Goal: Obtain resource: Download file/media

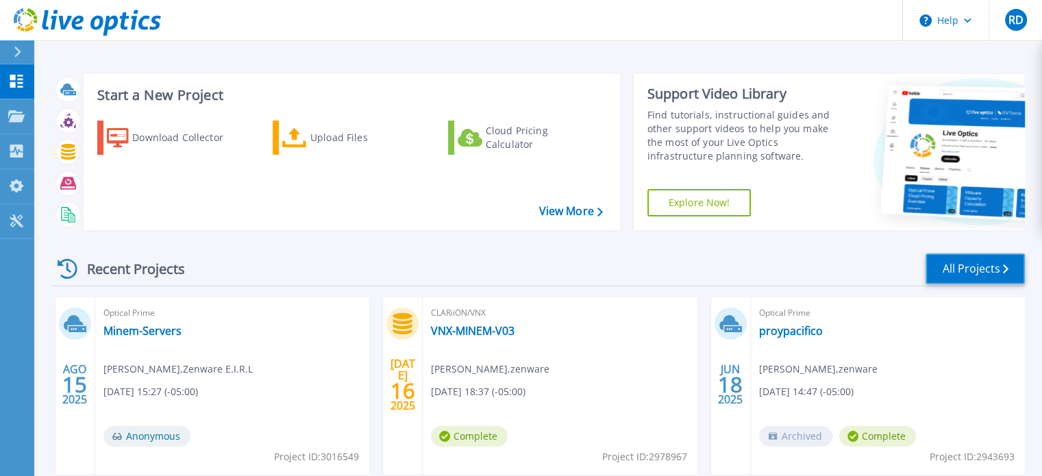
click at [955, 262] on link "All Projects" at bounding box center [974, 268] width 99 height 31
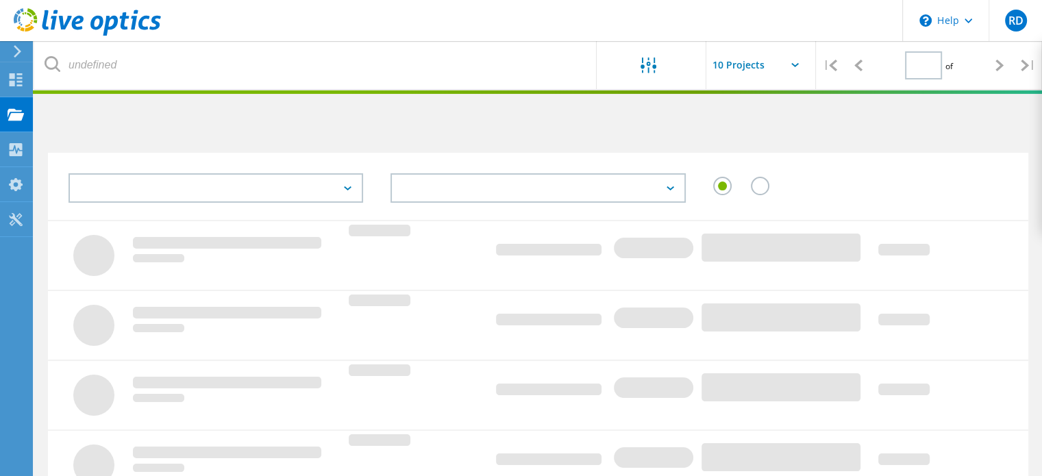
type input "1"
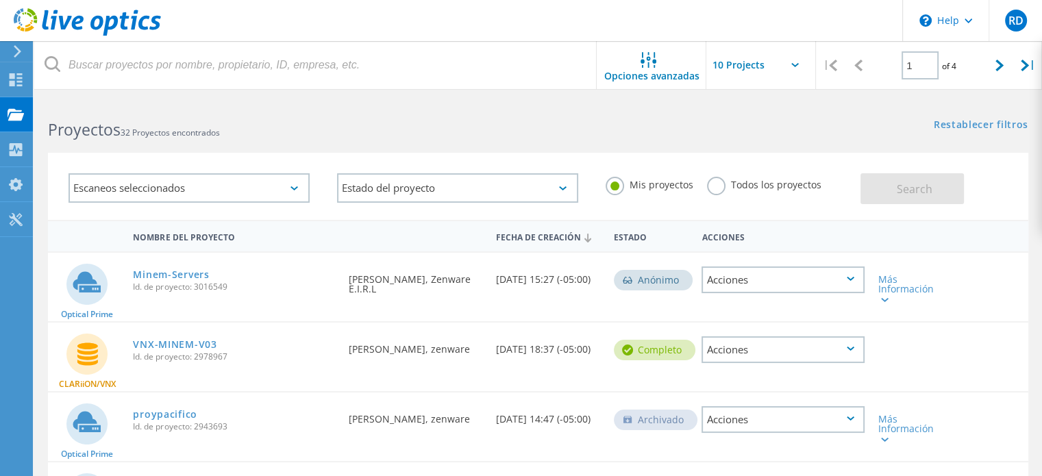
click at [160, 188] on div "Escaneos seleccionados" at bounding box center [188, 187] width 241 height 29
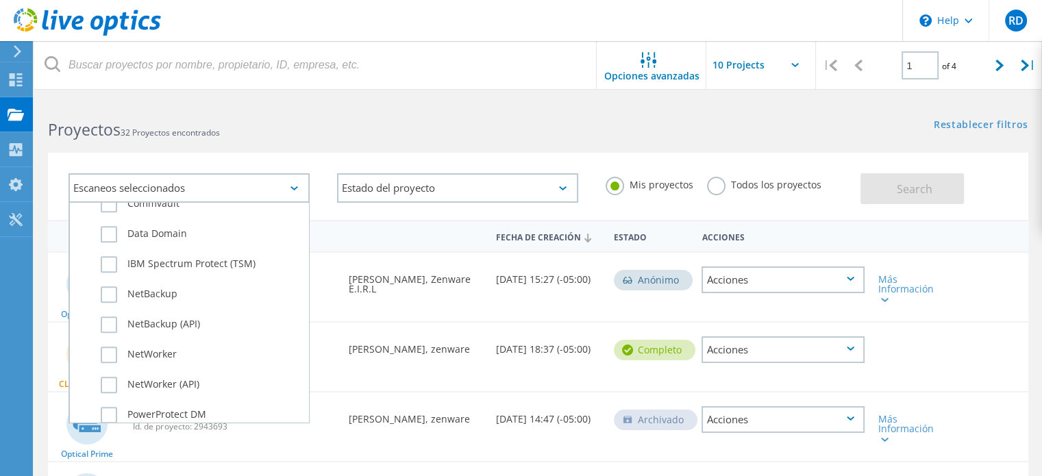
scroll to position [944, 0]
click at [294, 184] on div "Escaneos seleccionados" at bounding box center [188, 187] width 241 height 29
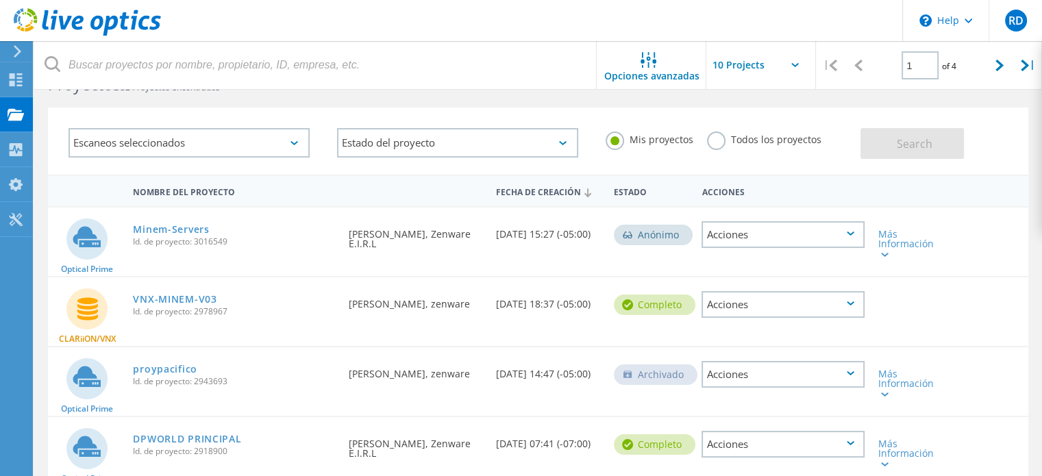
scroll to position [0, 0]
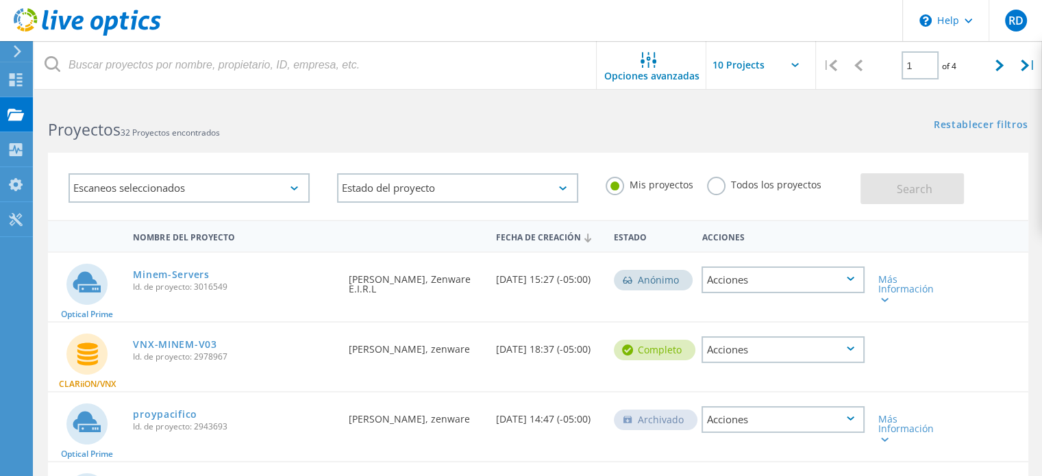
click at [718, 188] on label "Todos los proyectos" at bounding box center [764, 183] width 114 height 13
click at [0, 0] on input "Todos los proyectos" at bounding box center [0, 0] width 0 height 0
click at [900, 186] on span "Search" at bounding box center [915, 189] width 36 height 15
click at [797, 62] on input "text" at bounding box center [774, 65] width 137 height 48
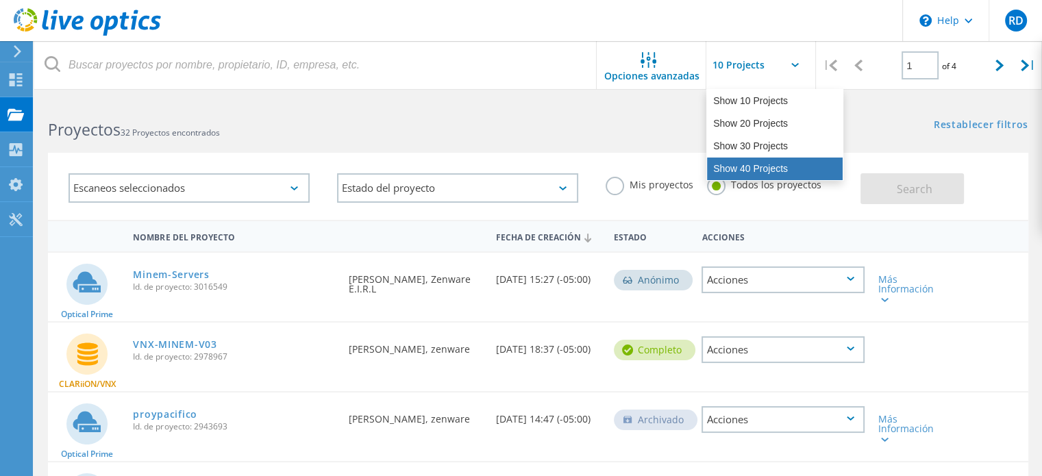
click at [760, 164] on div "Show 40 Projects" at bounding box center [775, 169] width 136 height 23
type input "Show 40 Projects"
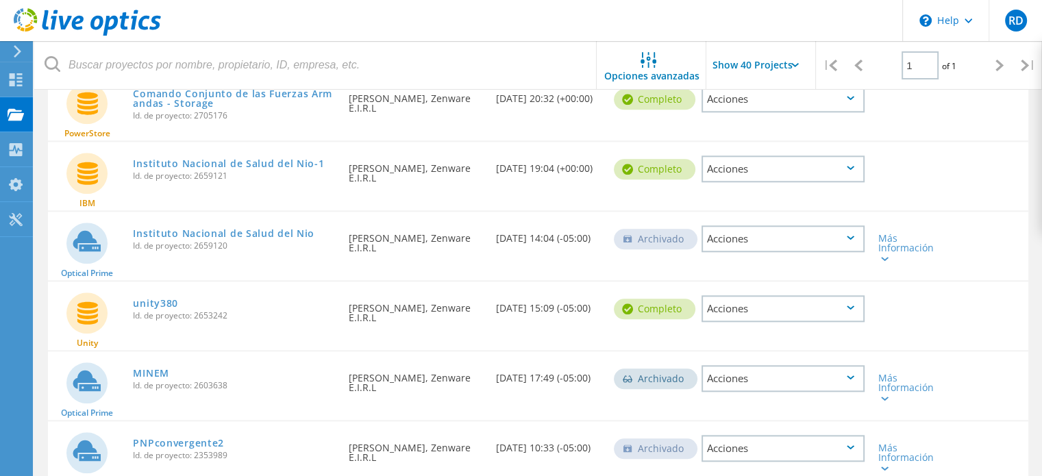
scroll to position [1179, 0]
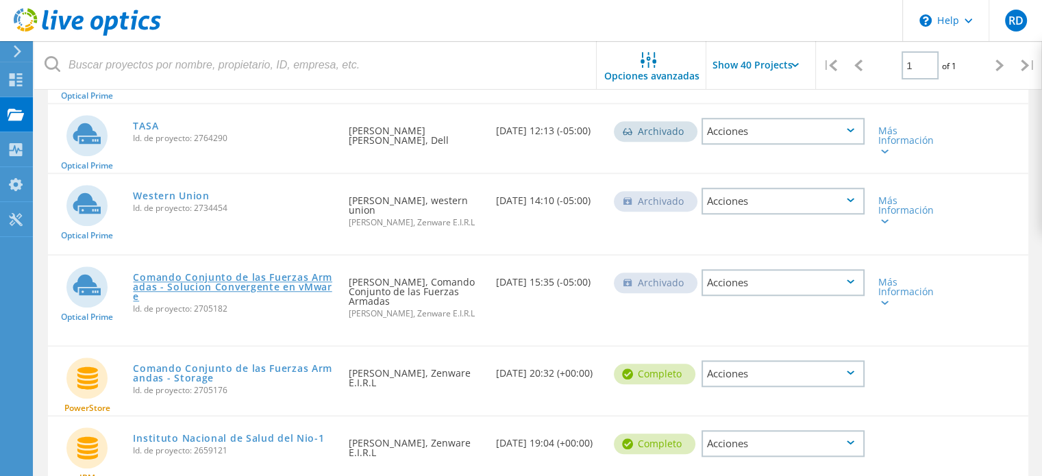
click at [209, 273] on link "Comando Conjunto de las Fuerzas Armadas - Solucion Convergente en vMware" at bounding box center [234, 287] width 202 height 29
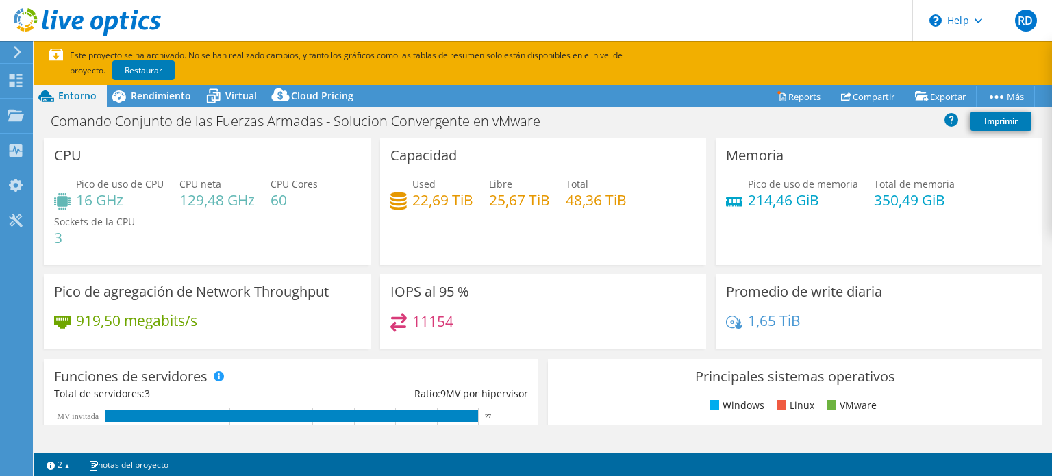
select select "USD"
click at [995, 122] on link "Imprimir" at bounding box center [1001, 121] width 61 height 19
click at [795, 103] on link "Reports" at bounding box center [799, 96] width 66 height 21
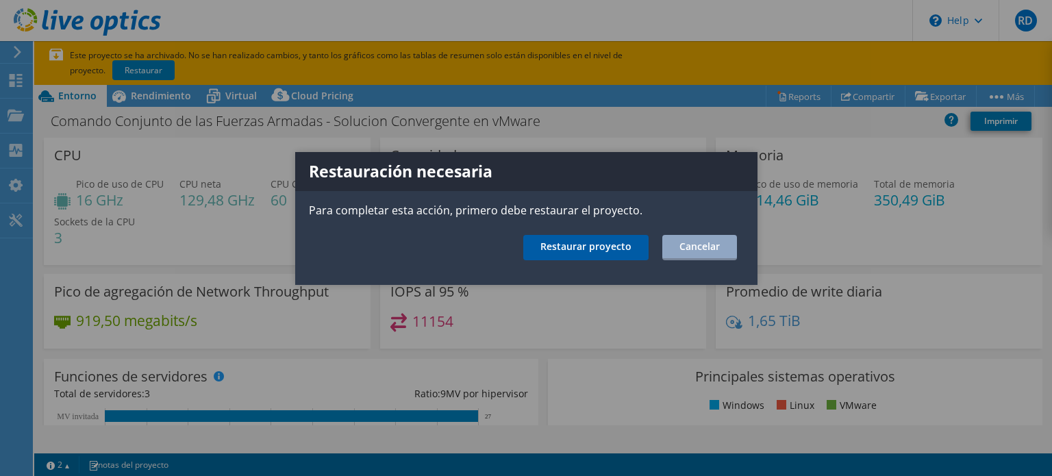
click at [610, 245] on link "Restaurar proyecto" at bounding box center [585, 247] width 125 height 25
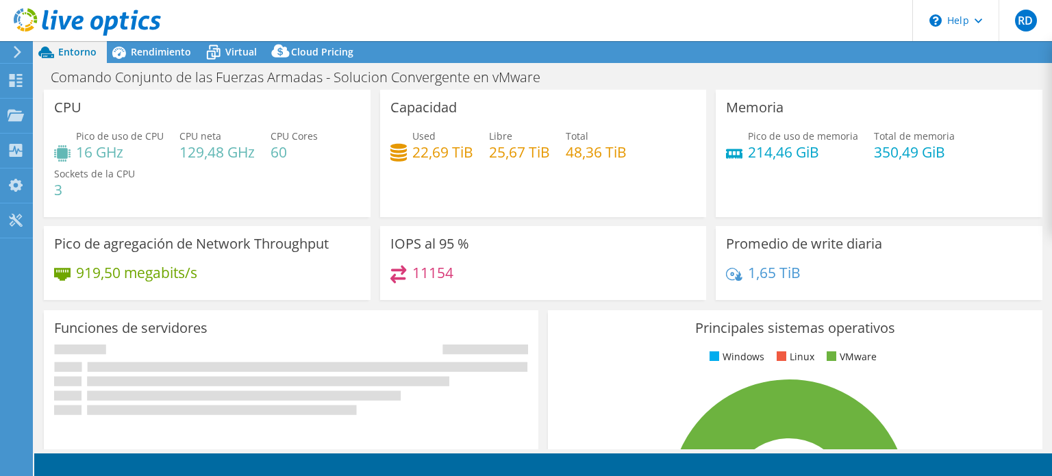
select select "USD"
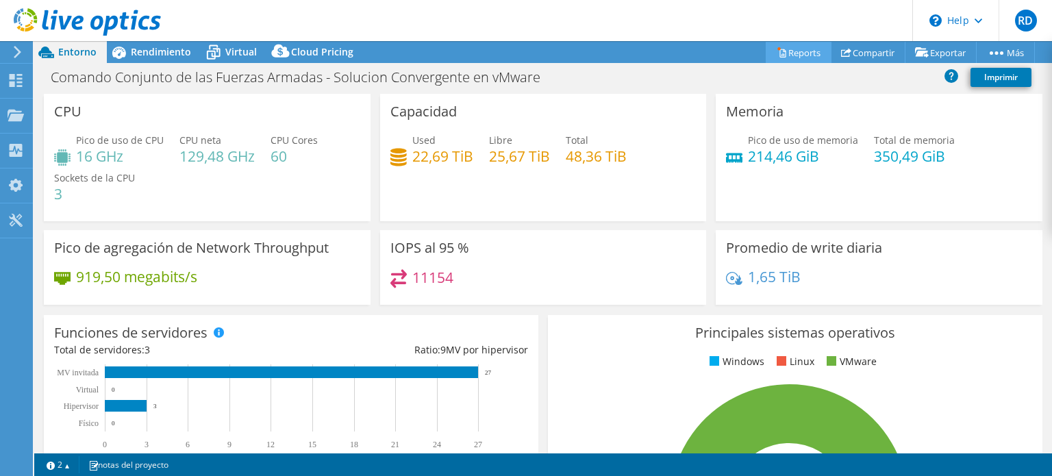
click at [797, 57] on link "Reports" at bounding box center [799, 52] width 66 height 21
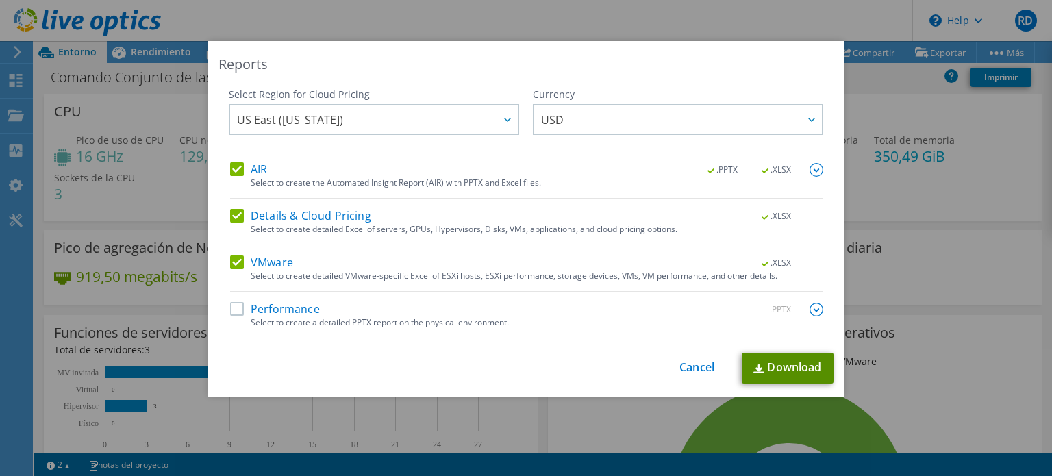
click at [767, 363] on link "Download" at bounding box center [788, 368] width 92 height 31
